Goal: Task Accomplishment & Management: Use online tool/utility

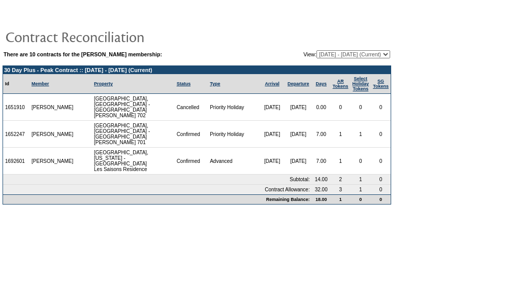
click at [317, 56] on select "[DATE] - [DATE] [DATE] - [DATE] [DATE] - [DATE] [DATE] - [DATE] [DATE] - [DATE]…" at bounding box center [354, 54] width 74 height 8
select select "120140"
click at [317, 51] on select "[DATE] - [DATE] [DATE] - [DATE] [DATE] - [DATE] [DATE] - [DATE] [DATE] - [DATE]…" at bounding box center [354, 54] width 74 height 8
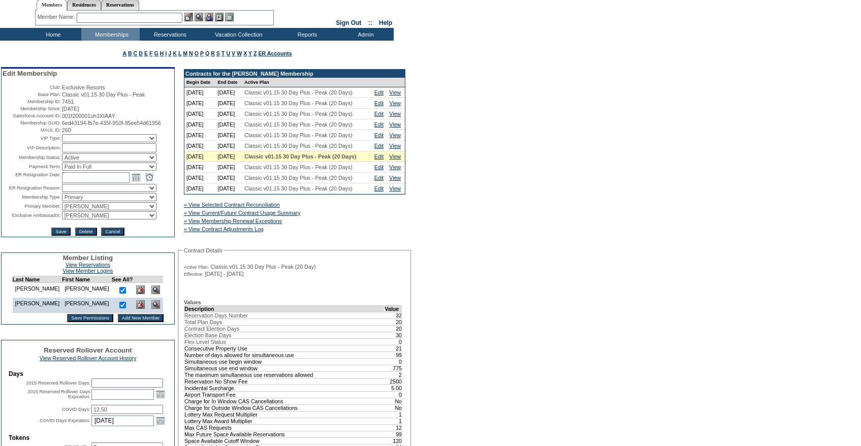
scroll to position [30, 0]
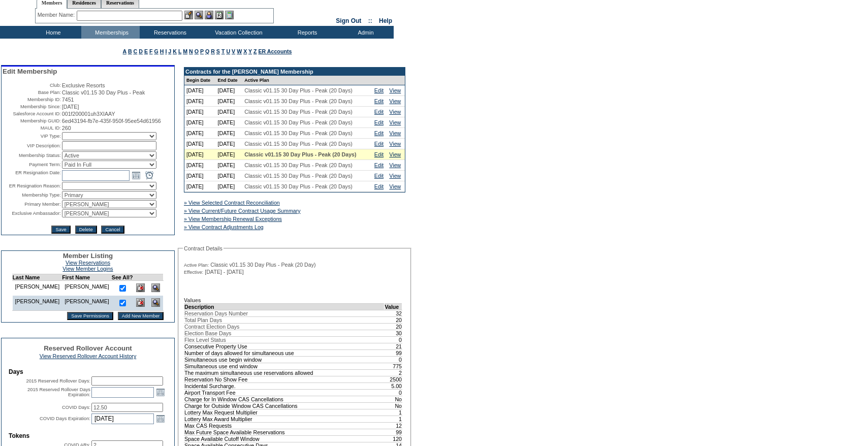
click at [101, 16] on input "text" at bounding box center [130, 16] width 106 height 10
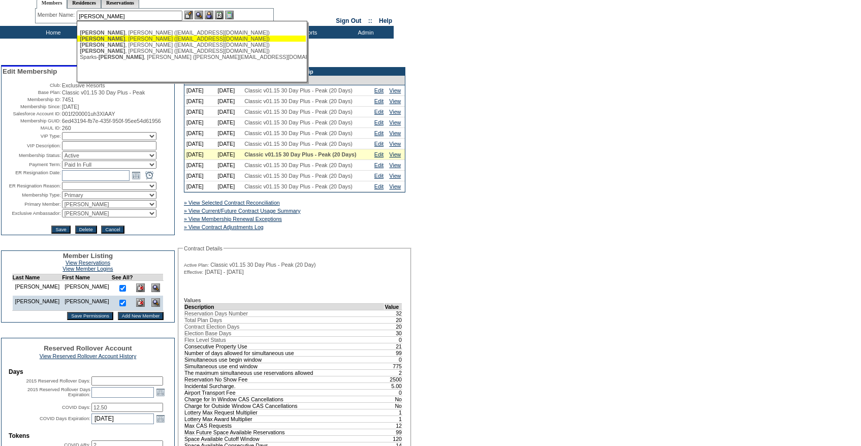
click at [112, 40] on div "[PERSON_NAME] ([EMAIL_ADDRESS][DOMAIN_NAME])" at bounding box center [192, 39] width 224 height 6
type input "[PERSON_NAME] ([EMAIL_ADDRESS][DOMAIN_NAME])"
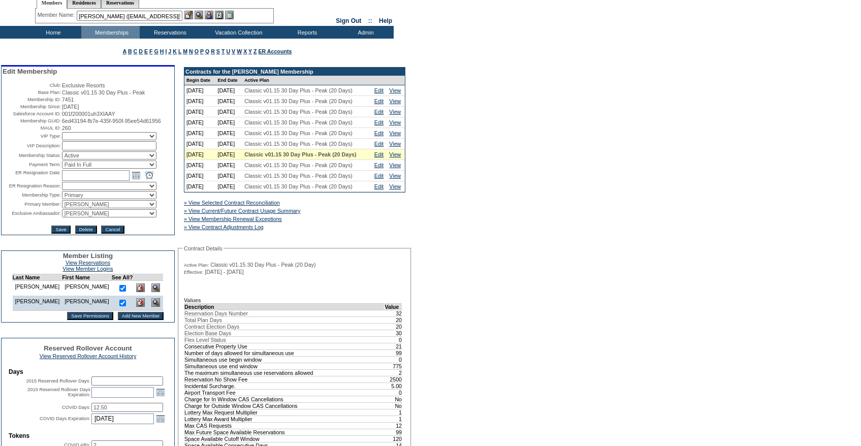
click at [213, 14] on img at bounding box center [209, 15] width 9 height 9
click at [190, 14] on img at bounding box center [188, 15] width 9 height 9
